Goal: Transaction & Acquisition: Book appointment/travel/reservation

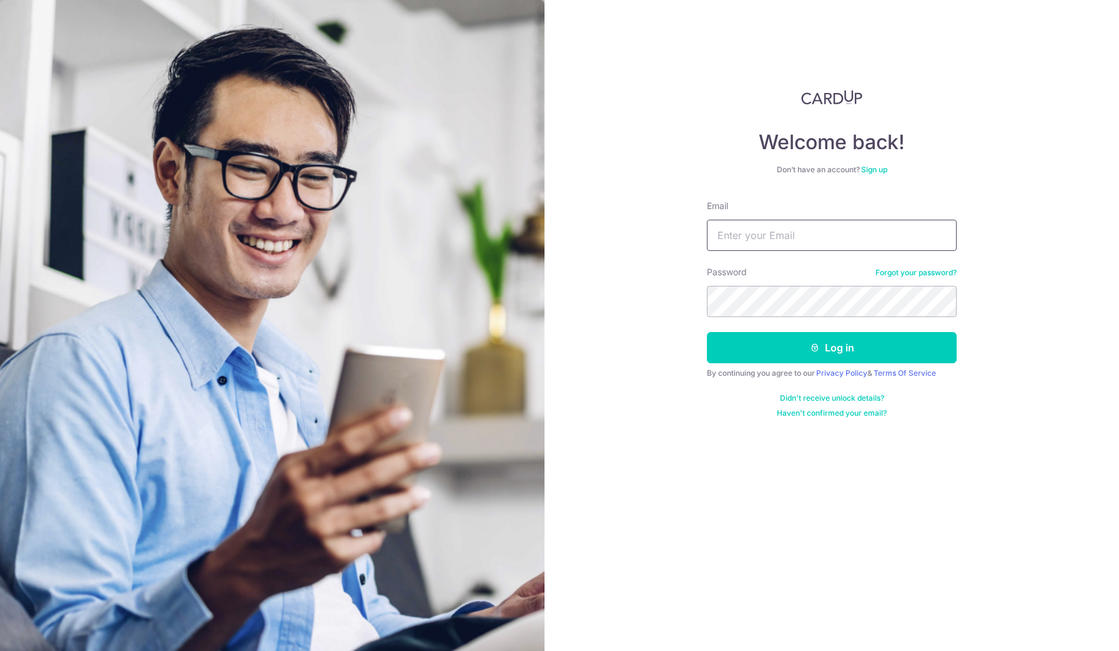
type input "[EMAIL_ADDRESS][DOMAIN_NAME]"
click at [832, 348] on button "Log in" at bounding box center [832, 347] width 250 height 31
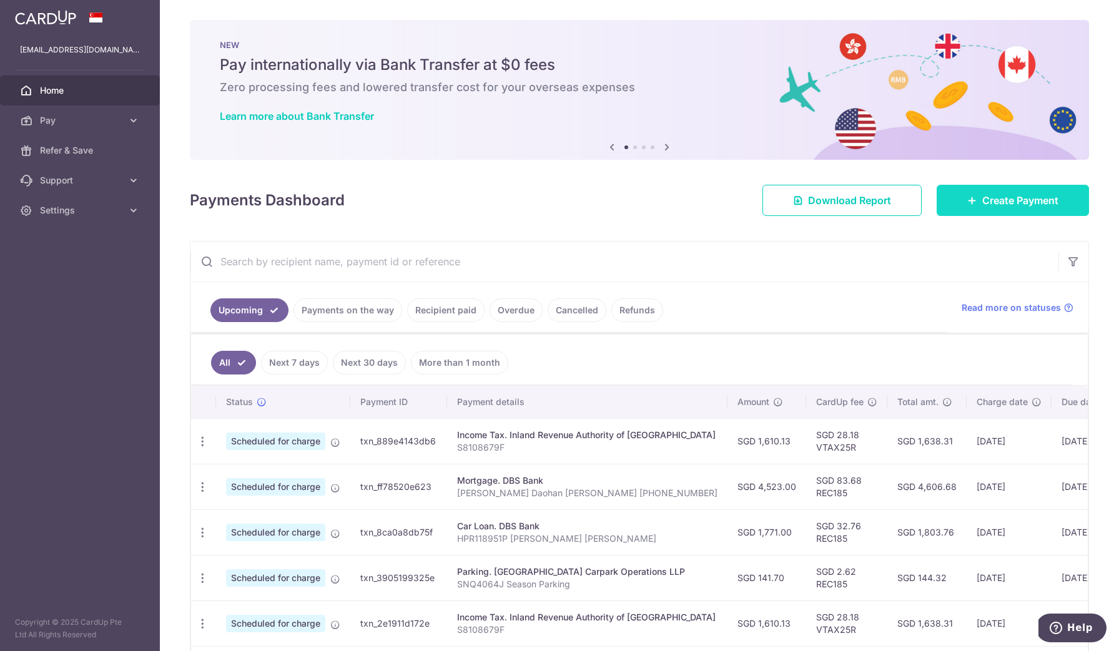
click at [939, 195] on link "Create Payment" at bounding box center [1013, 200] width 152 height 31
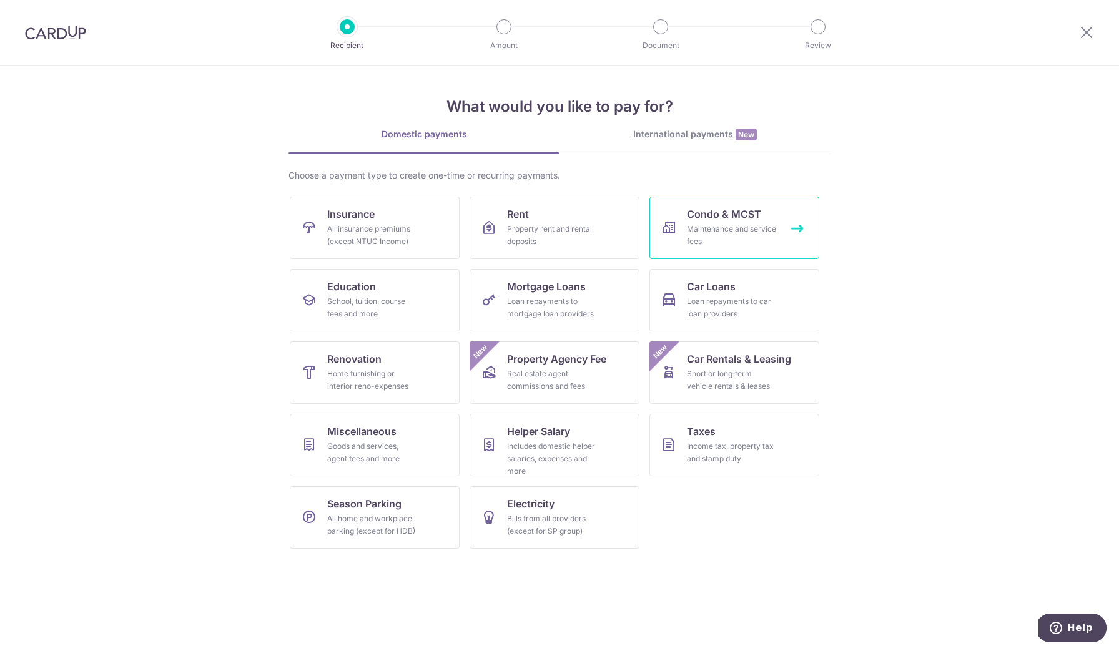
click at [731, 212] on span "Condo & MCST" at bounding box center [724, 214] width 74 height 15
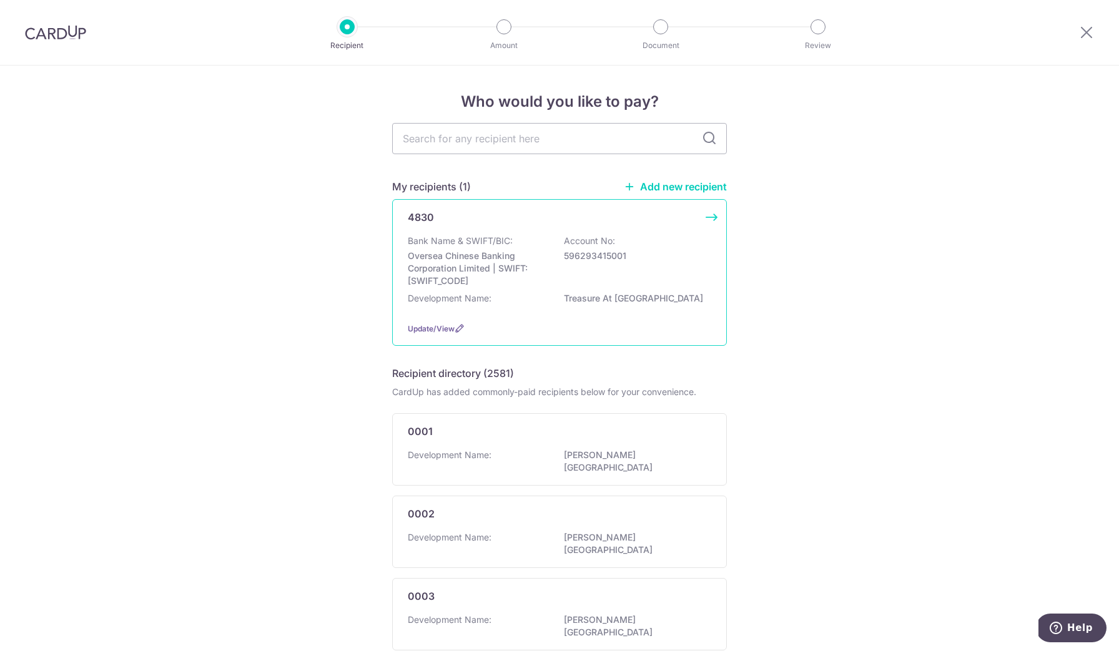
click at [586, 262] on p "596293415001" at bounding box center [634, 256] width 140 height 12
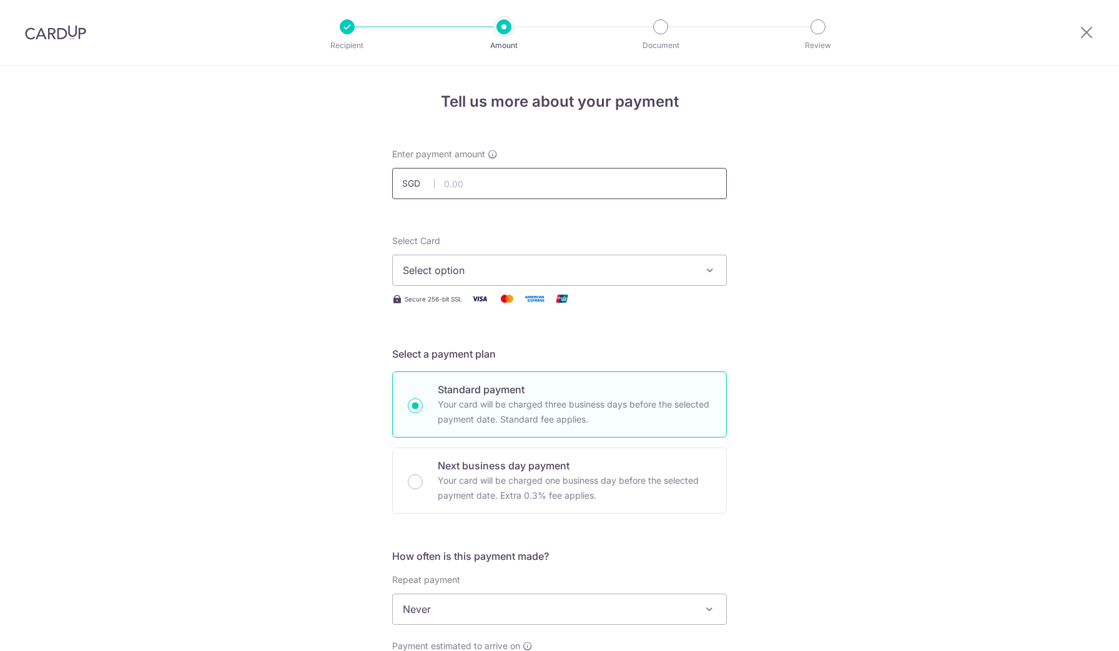
click at [500, 179] on input "text" at bounding box center [559, 183] width 335 height 31
type input "686.70"
click at [458, 270] on span "Select option" at bounding box center [548, 270] width 291 height 15
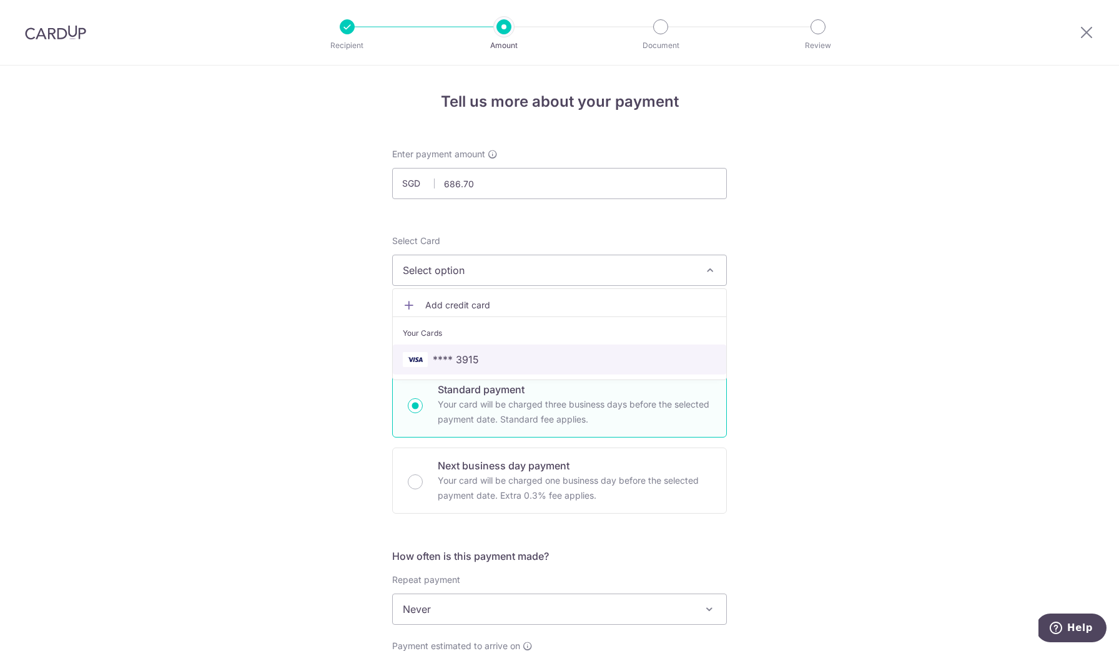
click at [468, 363] on span "**** 3915" at bounding box center [456, 359] width 46 height 15
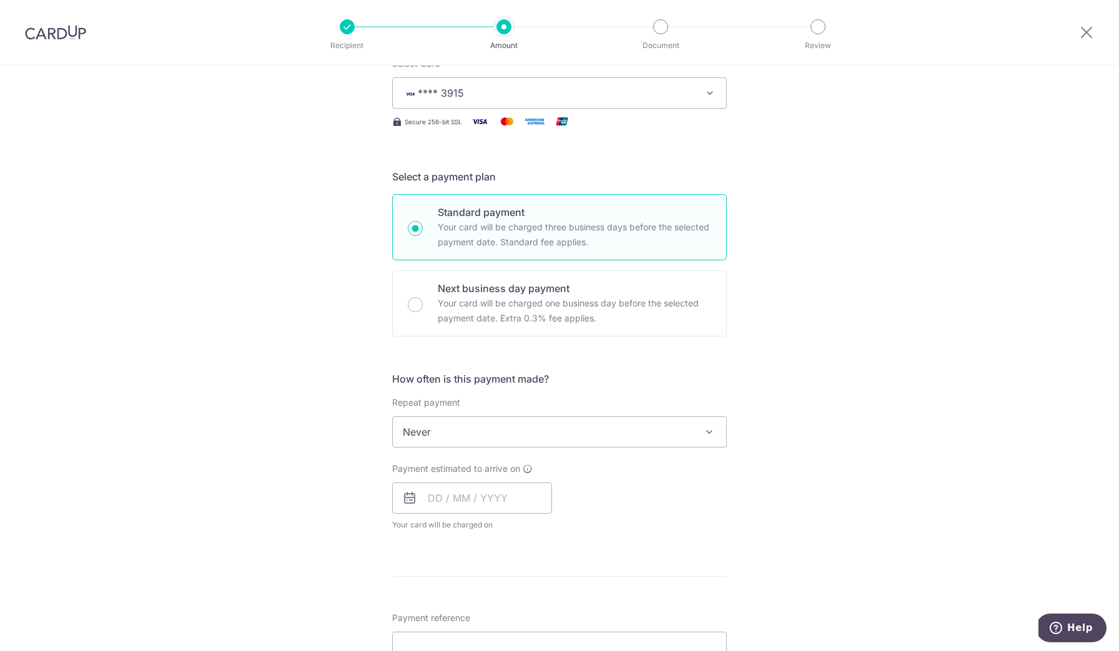
scroll to position [196, 0]
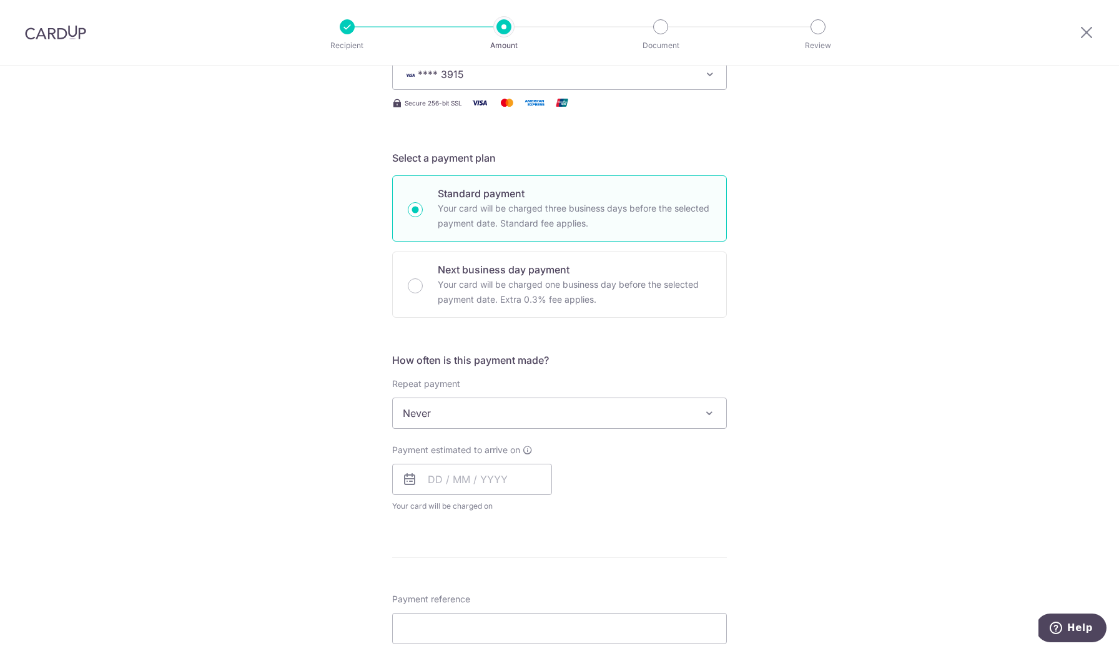
click at [455, 416] on span "Never" at bounding box center [560, 413] width 334 height 30
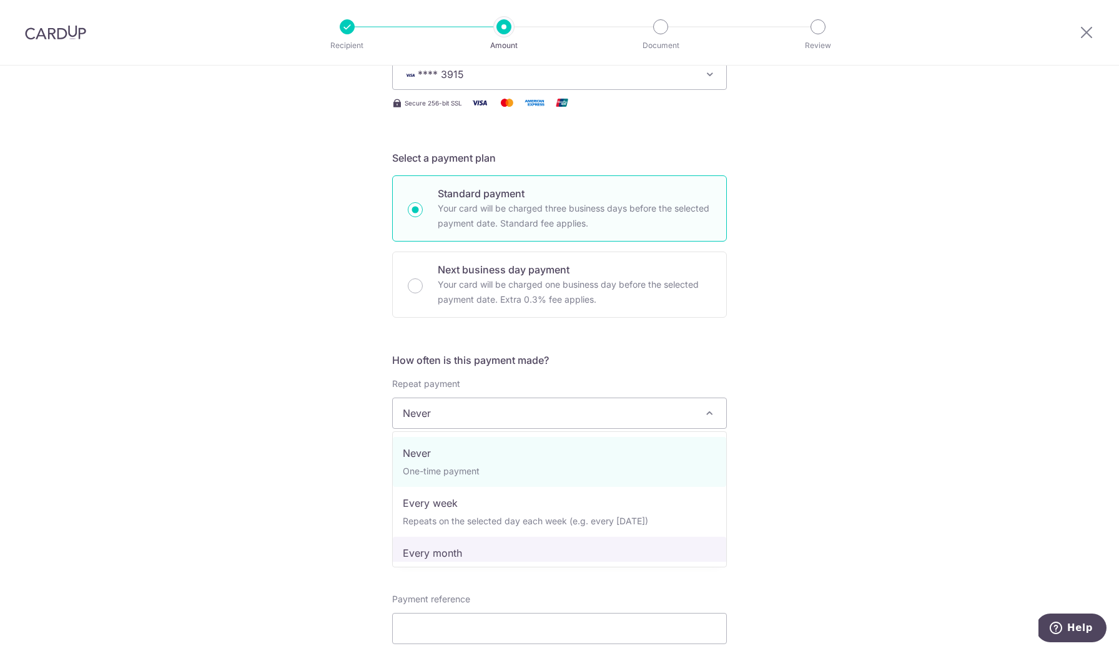
select select "3"
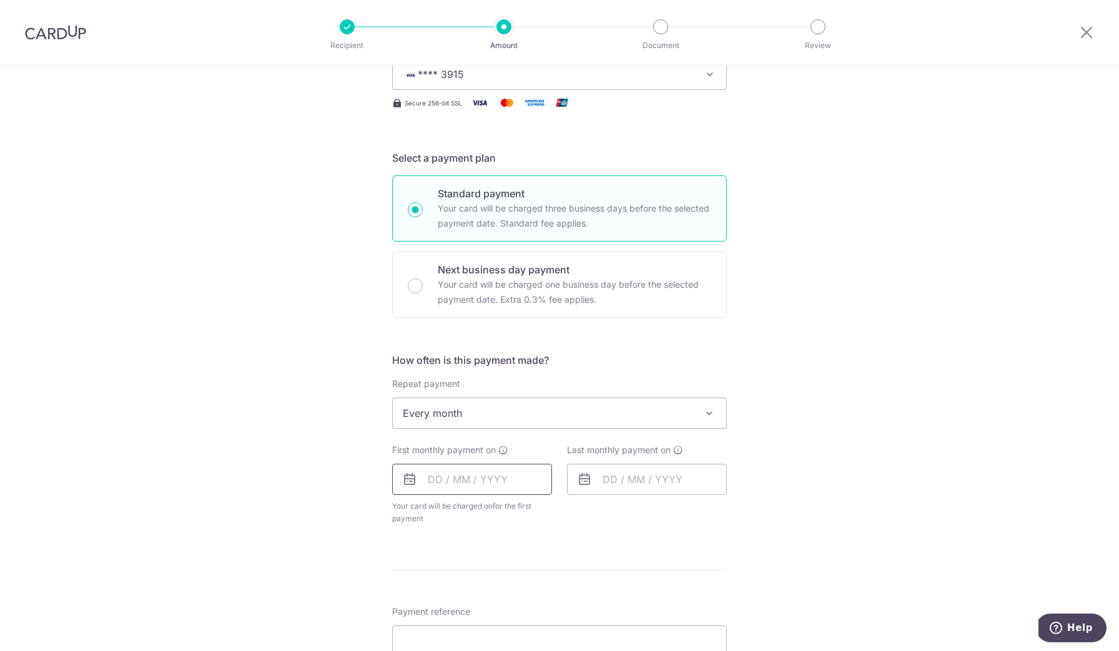
click at [471, 485] on input "text" at bounding box center [472, 479] width 160 height 31
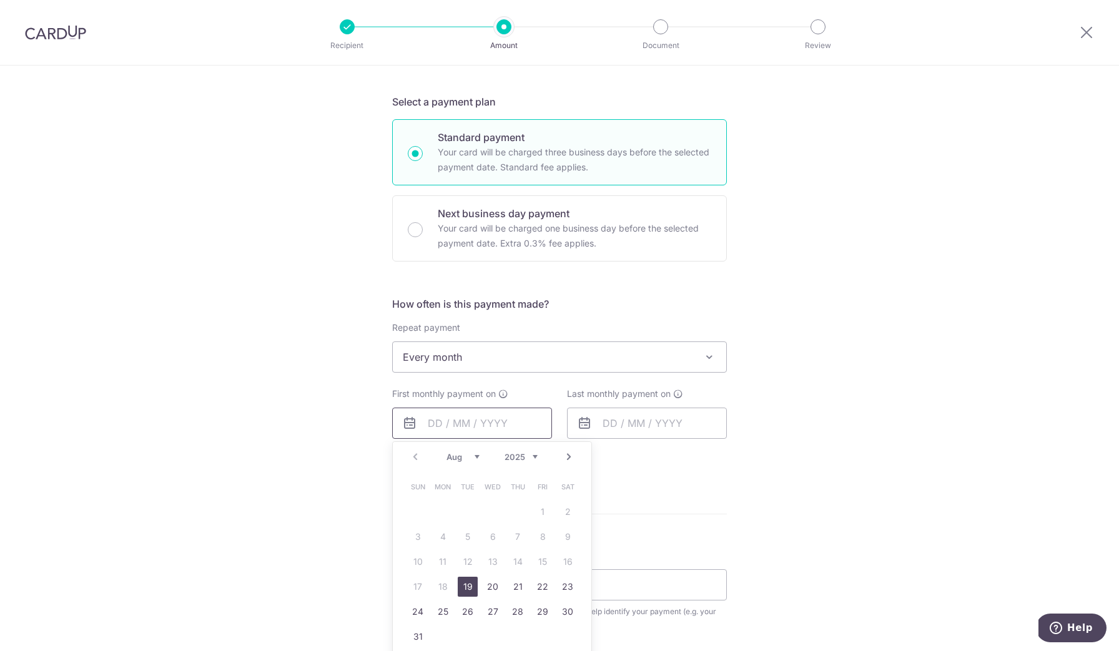
scroll to position [315, 0]
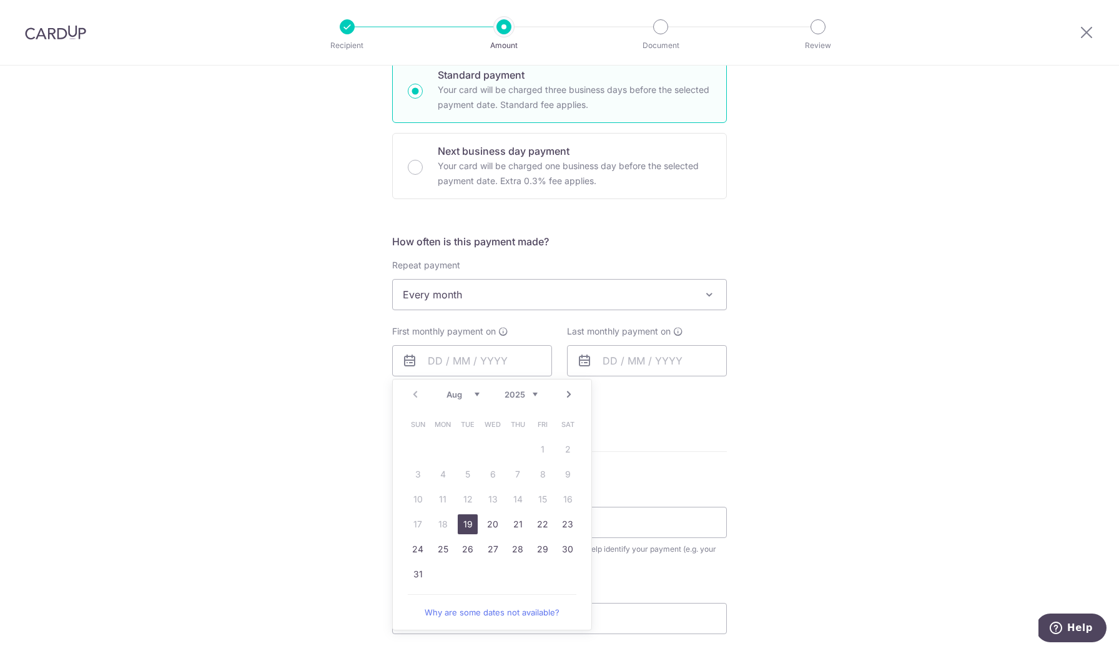
click at [467, 525] on link "19" at bounding box center [468, 525] width 20 height 20
type input "[DATE]"
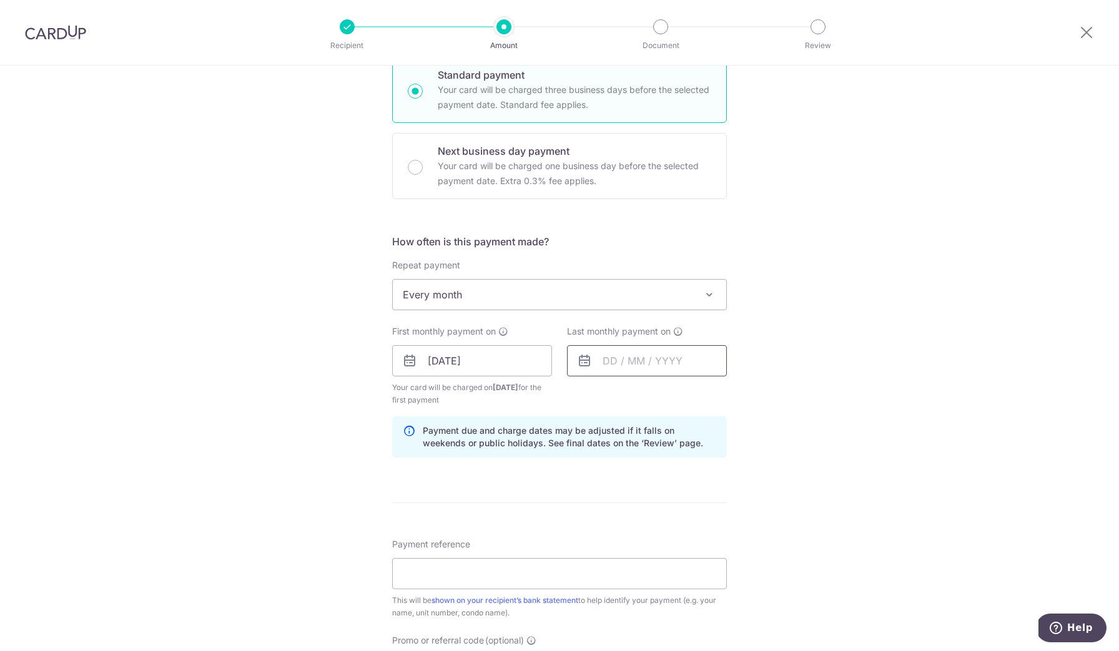
click at [620, 360] on input "text" at bounding box center [647, 360] width 160 height 31
click at [741, 393] on link "Next" at bounding box center [743, 394] width 15 height 15
click at [691, 525] on link "25" at bounding box center [693, 525] width 20 height 20
type input "25/09/2025"
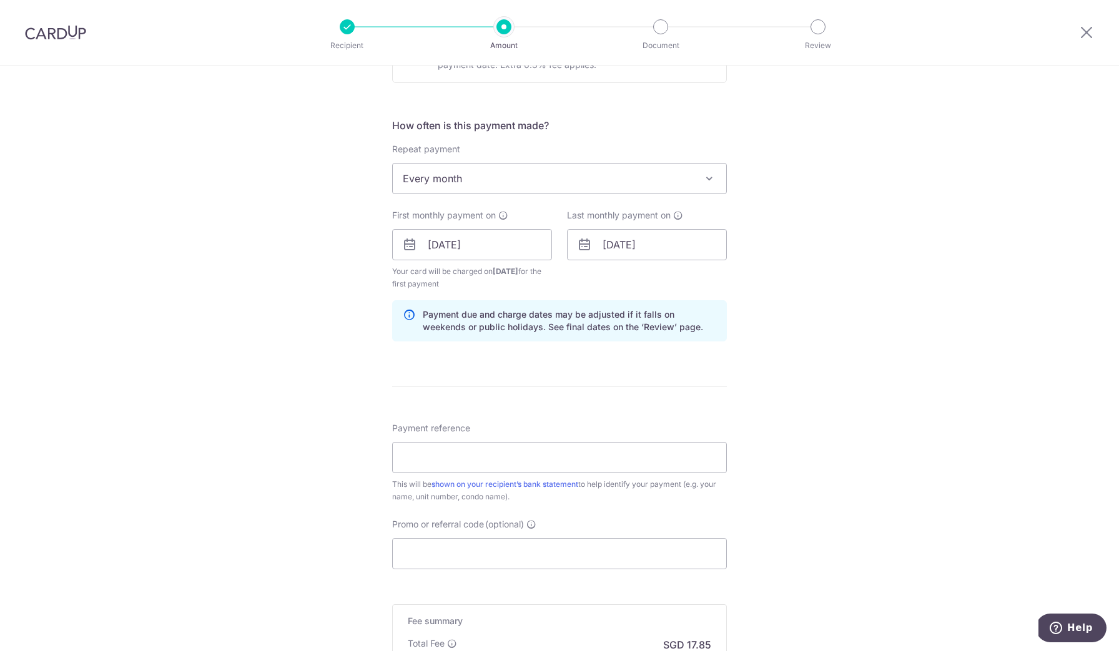
scroll to position [435, 0]
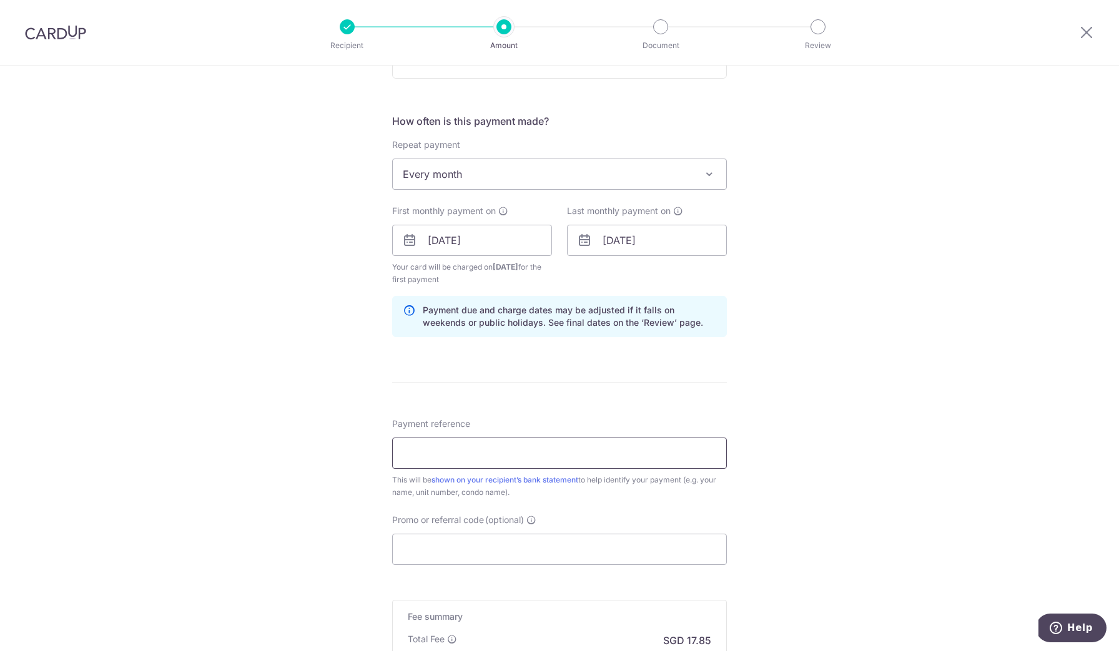
click at [498, 456] on input "Payment reference" at bounding box center [559, 453] width 335 height 31
type input "Block 25 Unit 05-84"
click at [447, 548] on input "Promo or referral code (optional)" at bounding box center [559, 549] width 335 height 31
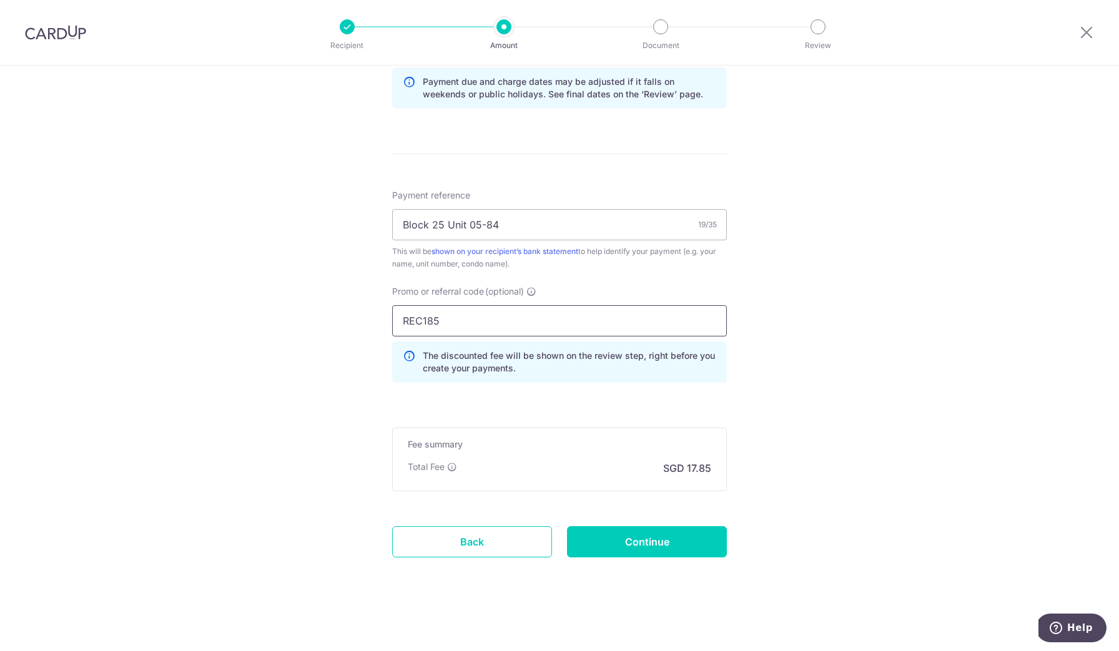
scroll to position [664, 0]
type input "REC185"
click at [624, 540] on input "Continue" at bounding box center [647, 542] width 160 height 31
type input "Create Schedule"
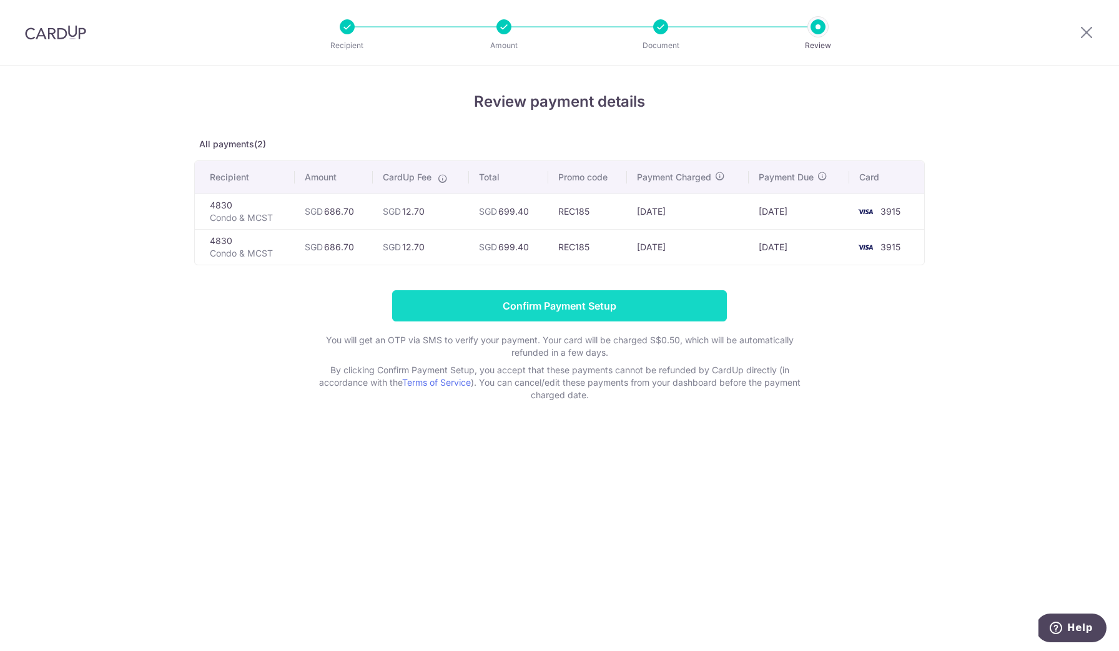
click at [611, 303] on input "Confirm Payment Setup" at bounding box center [559, 305] width 335 height 31
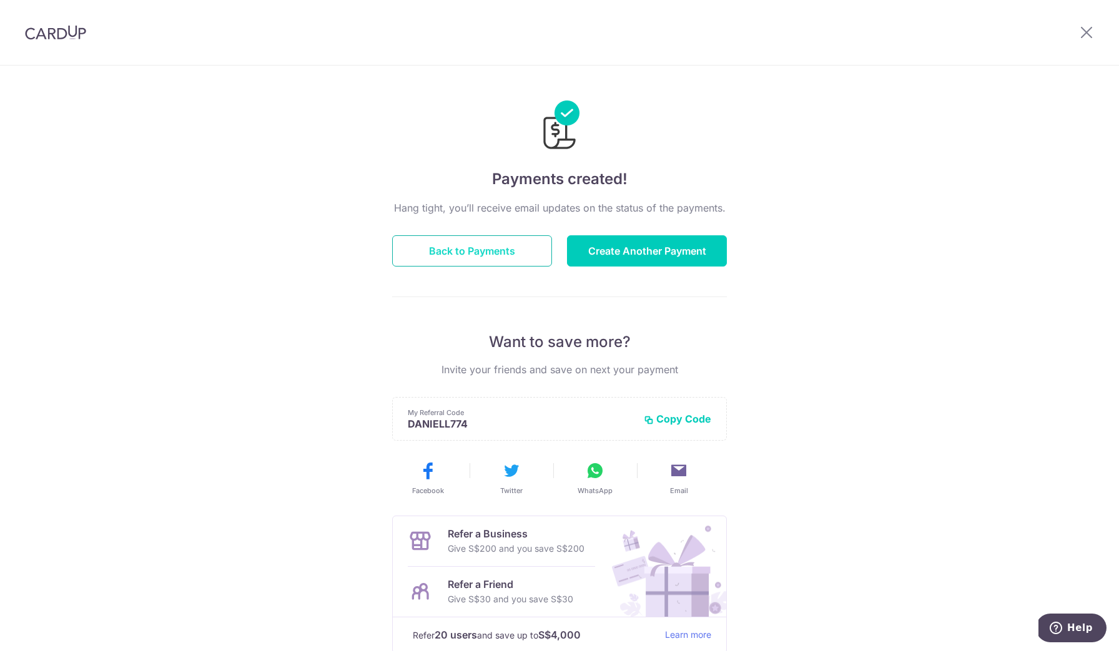
click at [423, 243] on button "Back to Payments" at bounding box center [472, 250] width 160 height 31
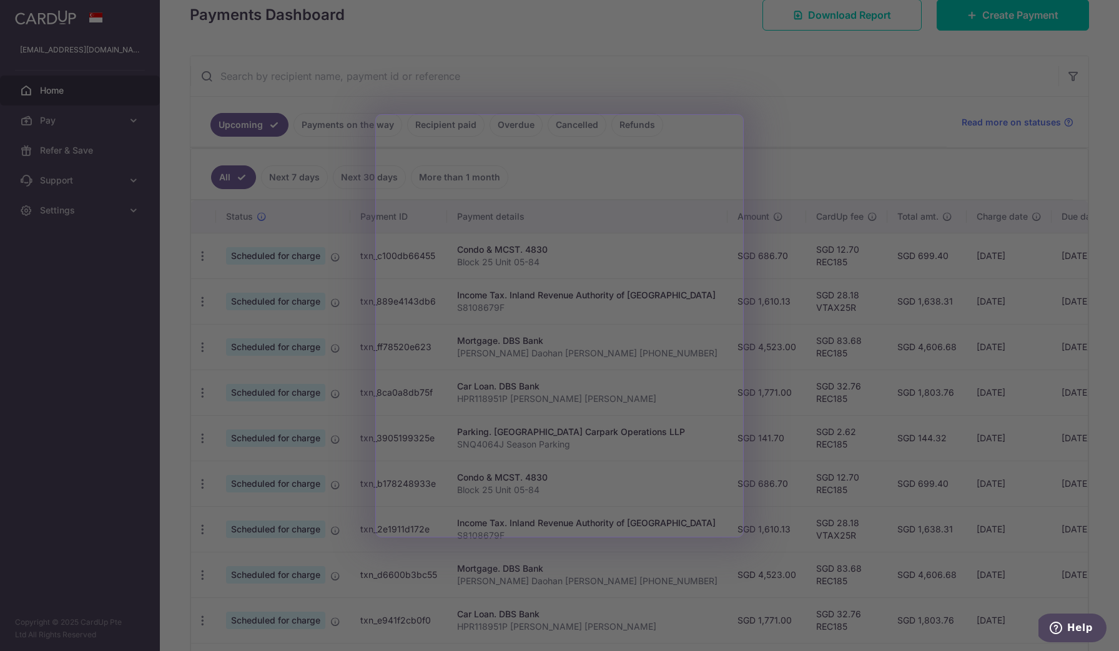
scroll to position [189, 0]
click at [753, 78] on div at bounding box center [565, 329] width 1130 height 658
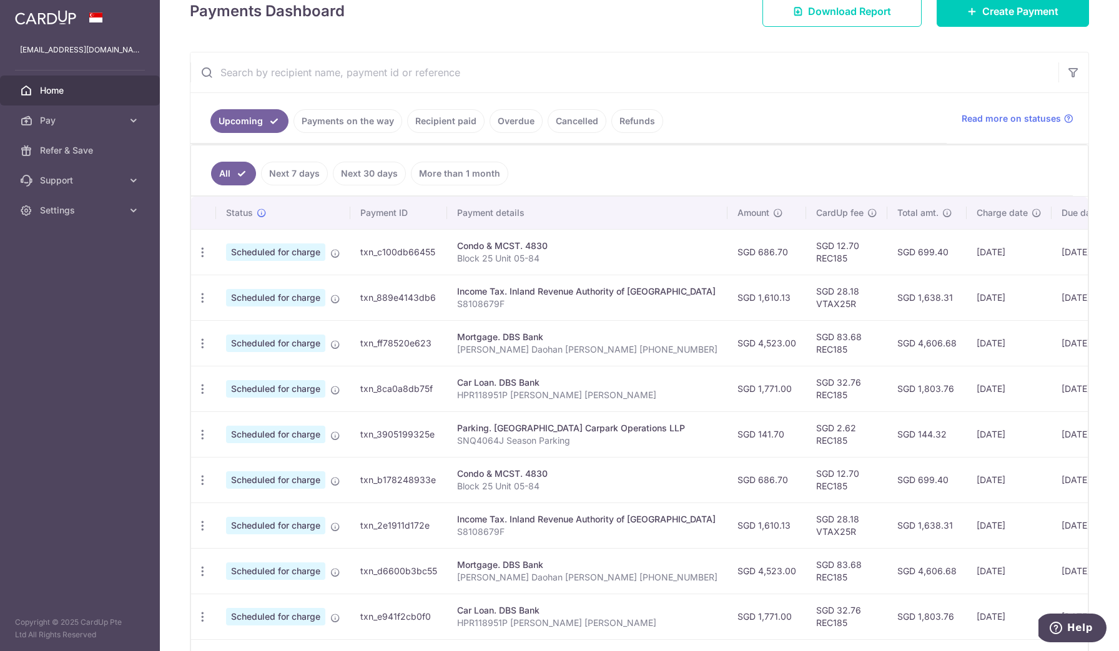
scroll to position [212, 0]
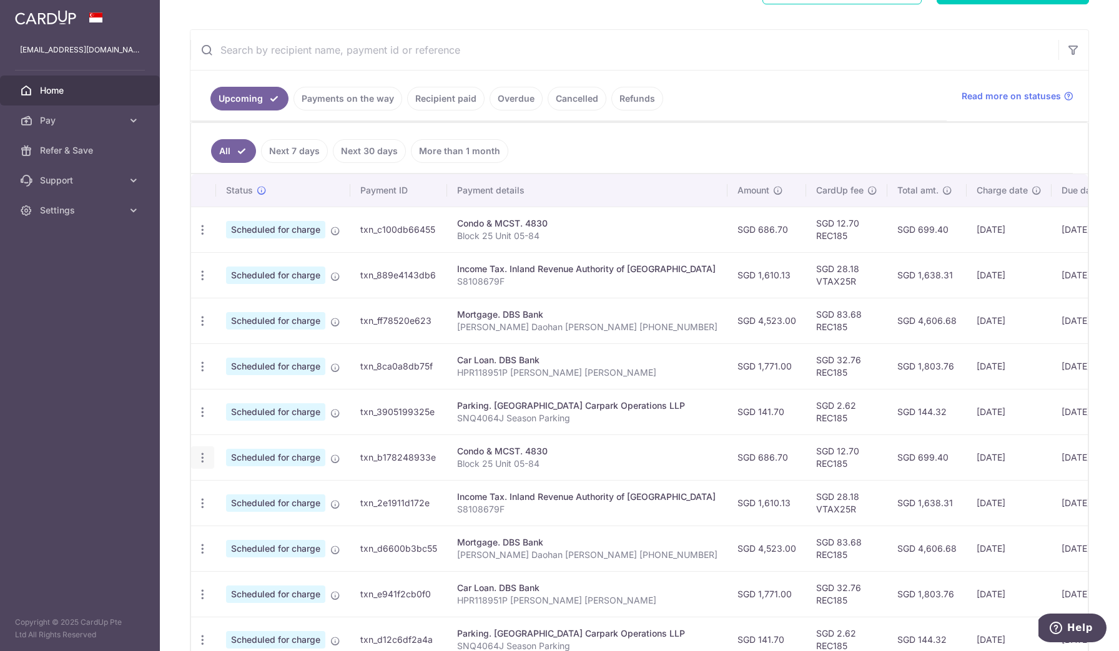
click at [203, 237] on icon "button" at bounding box center [202, 230] width 13 height 13
click at [255, 521] on span "Cancel payment" at bounding box center [269, 522] width 84 height 15
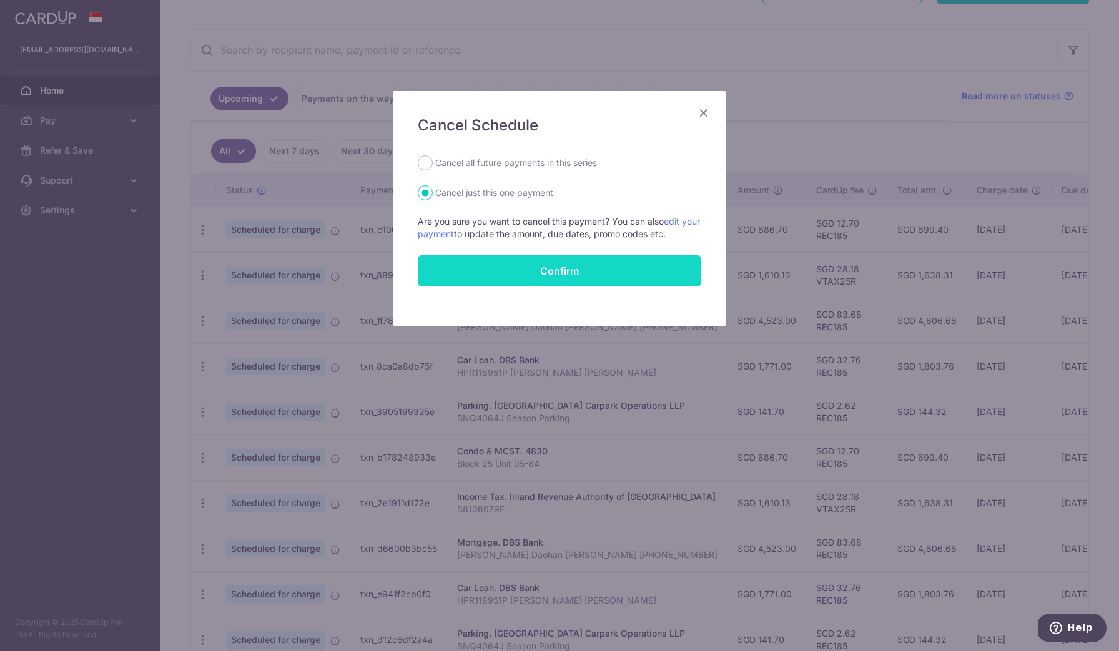
click at [542, 267] on button "Confirm" at bounding box center [560, 270] width 284 height 31
